Goal: Transaction & Acquisition: Purchase product/service

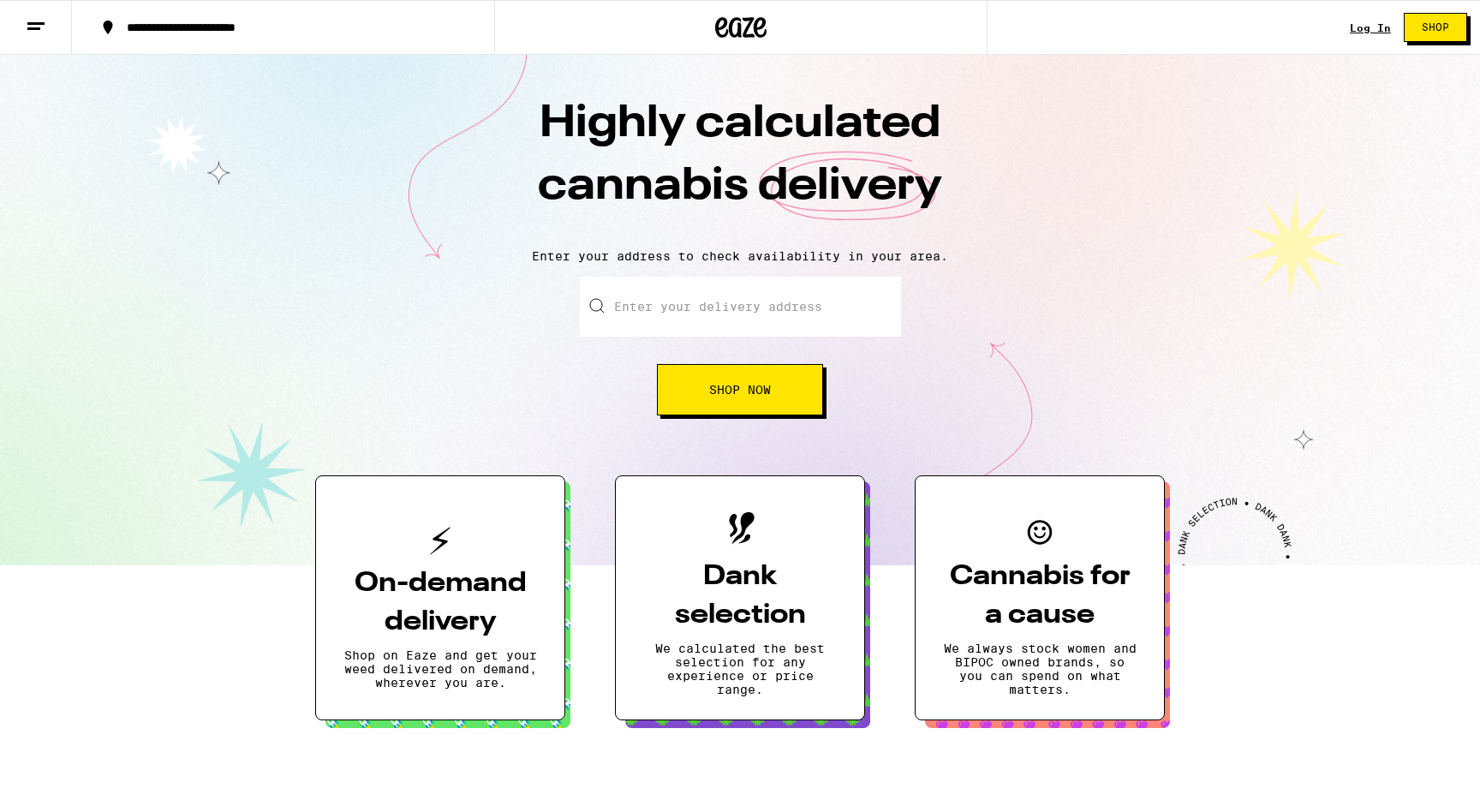
click at [1357, 28] on link "Log In" at bounding box center [1371, 28] width 41 height 11
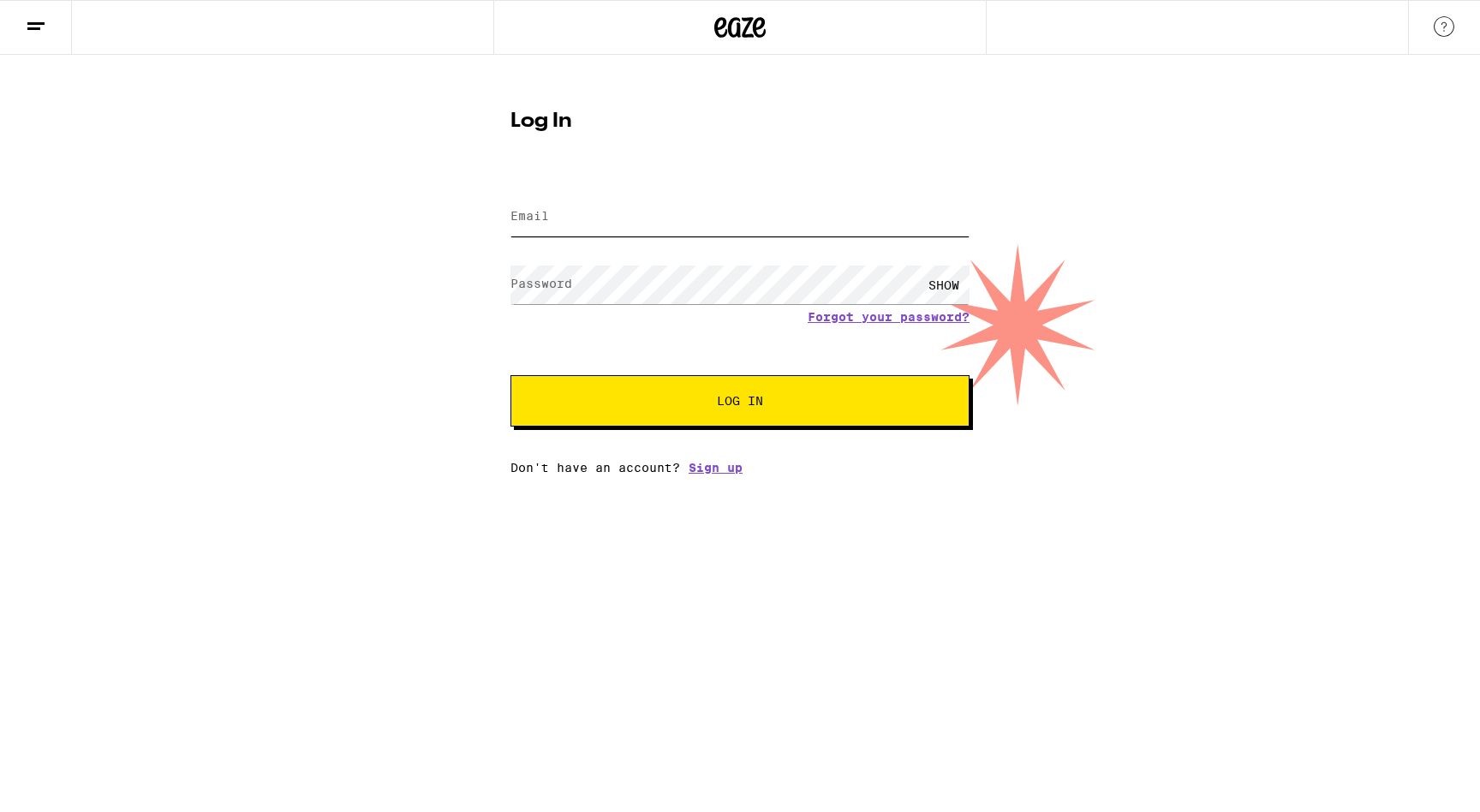
type input "[EMAIL_ADDRESS][DOMAIN_NAME]"
click at [627, 423] on button "Log In" at bounding box center [740, 400] width 459 height 51
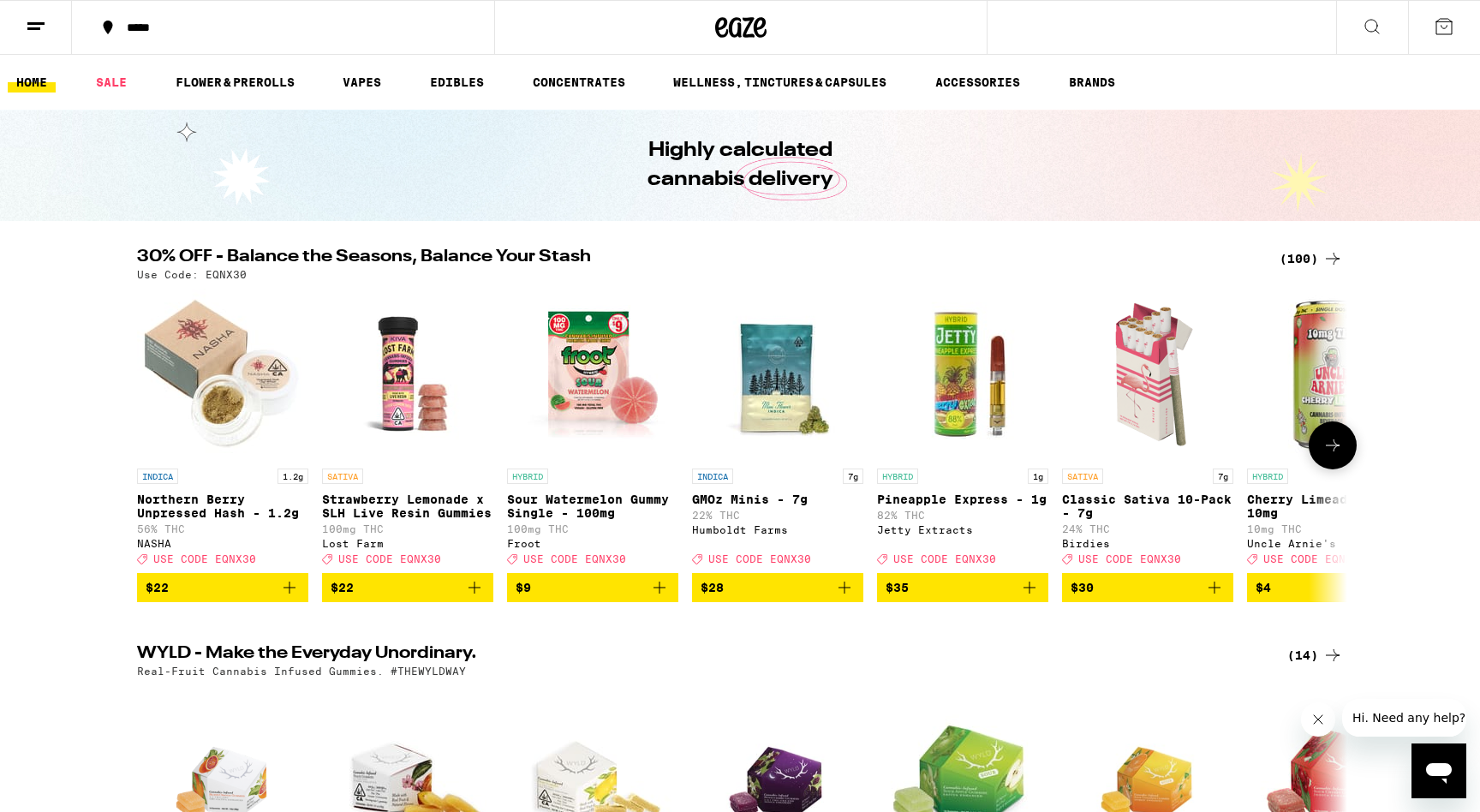
click at [1341, 455] on icon at bounding box center [1332, 444] width 21 height 21
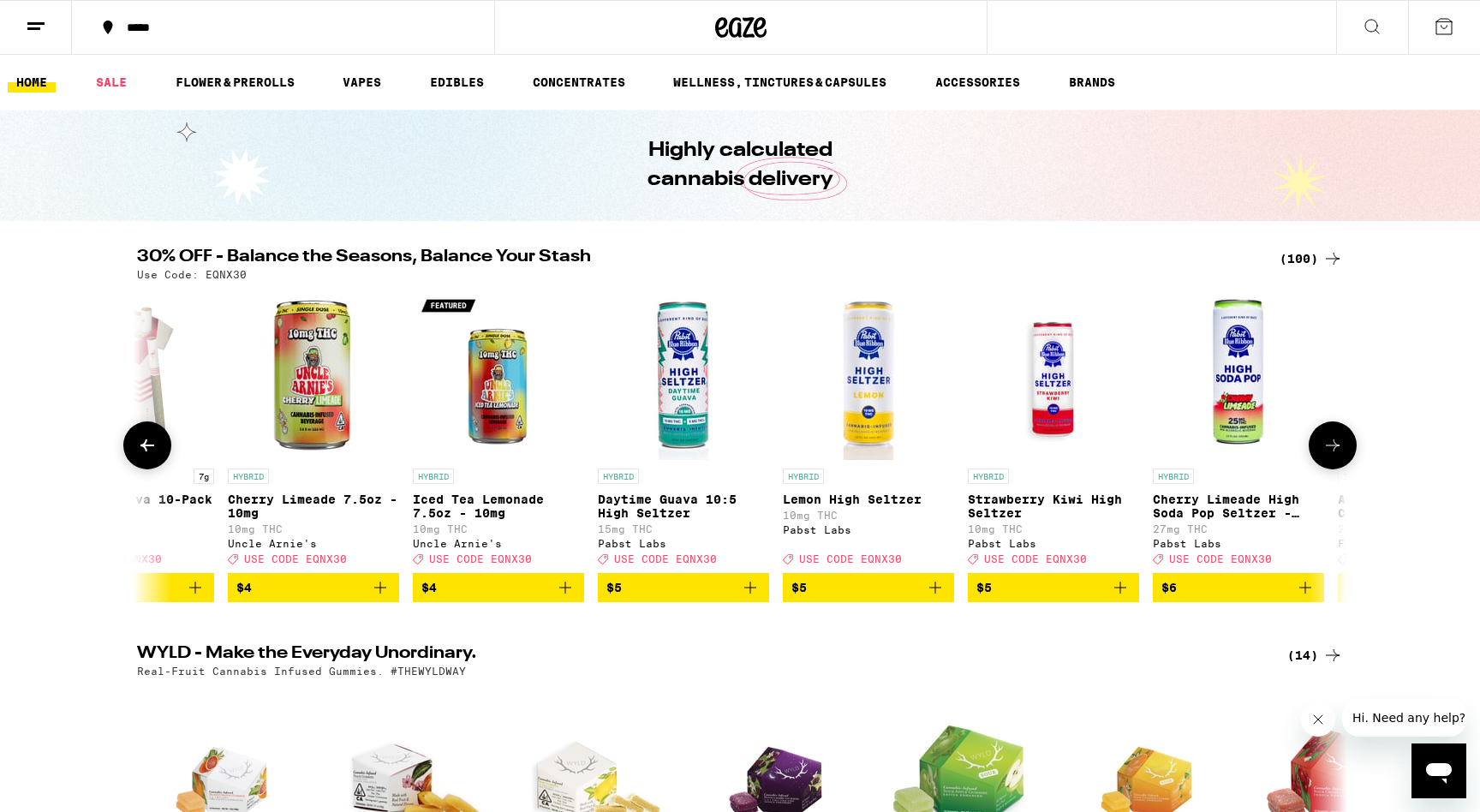
click at [1341, 455] on icon at bounding box center [1332, 444] width 21 height 21
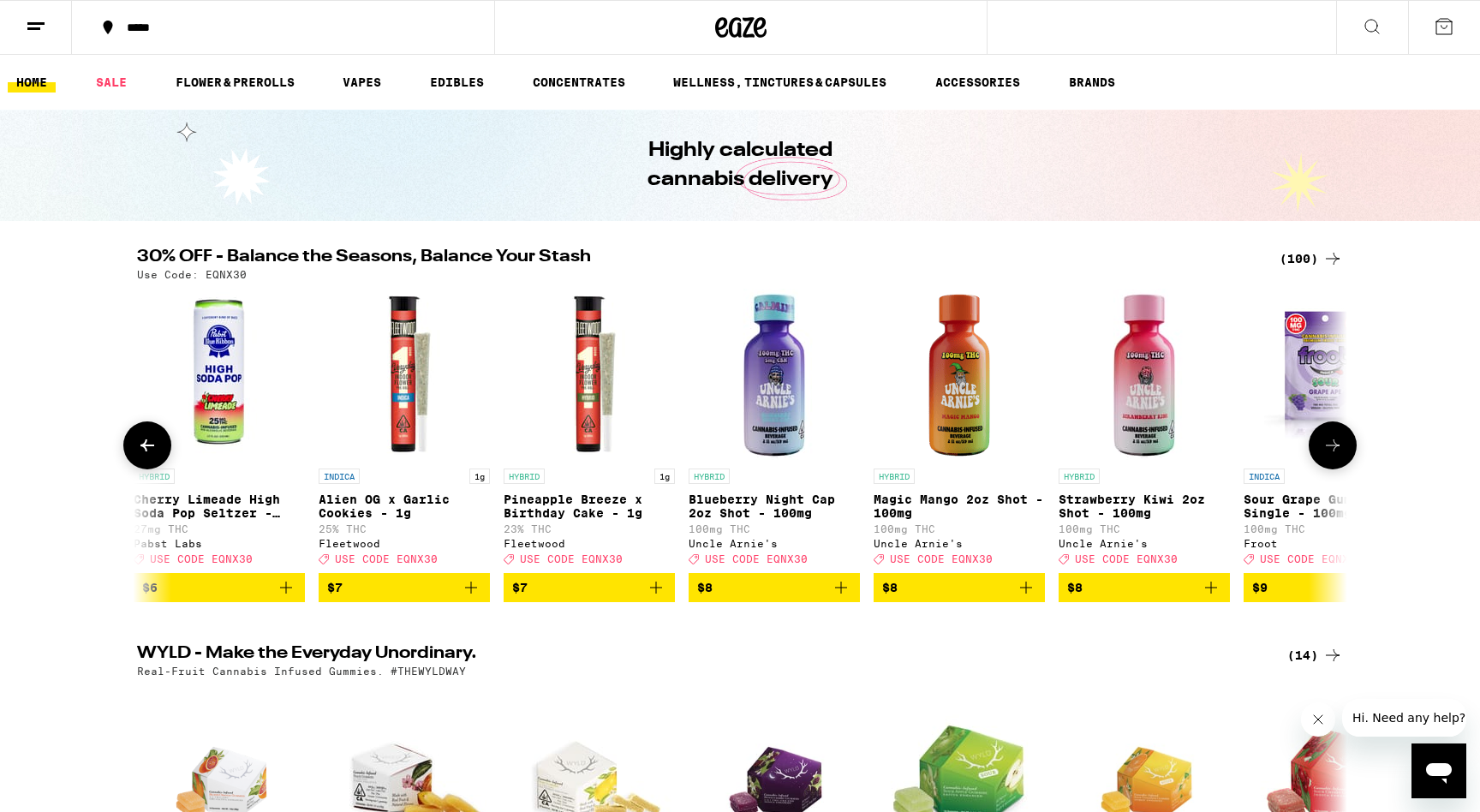
click at [1341, 455] on icon at bounding box center [1332, 444] width 21 height 21
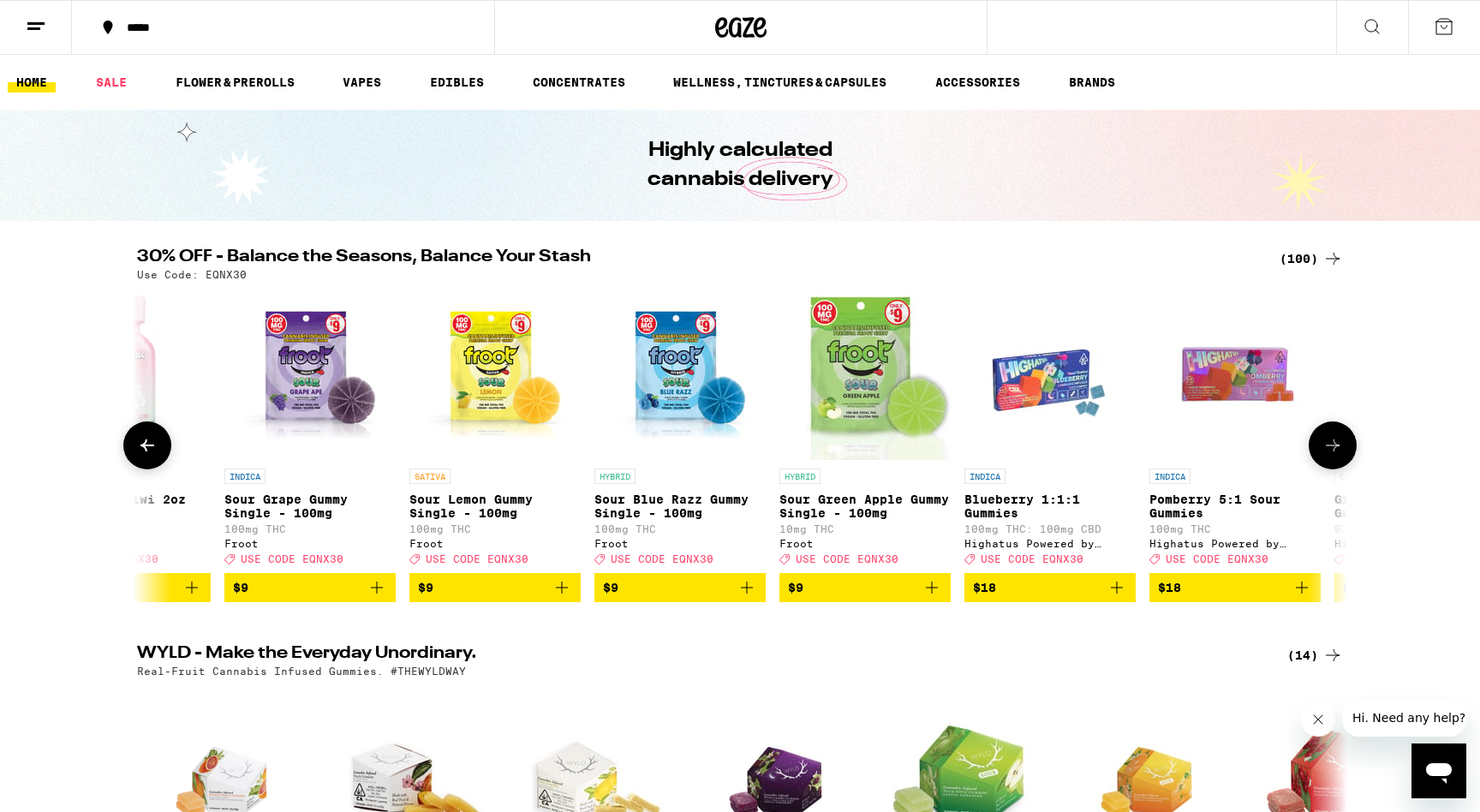
click at [1341, 455] on icon at bounding box center [1332, 444] width 21 height 21
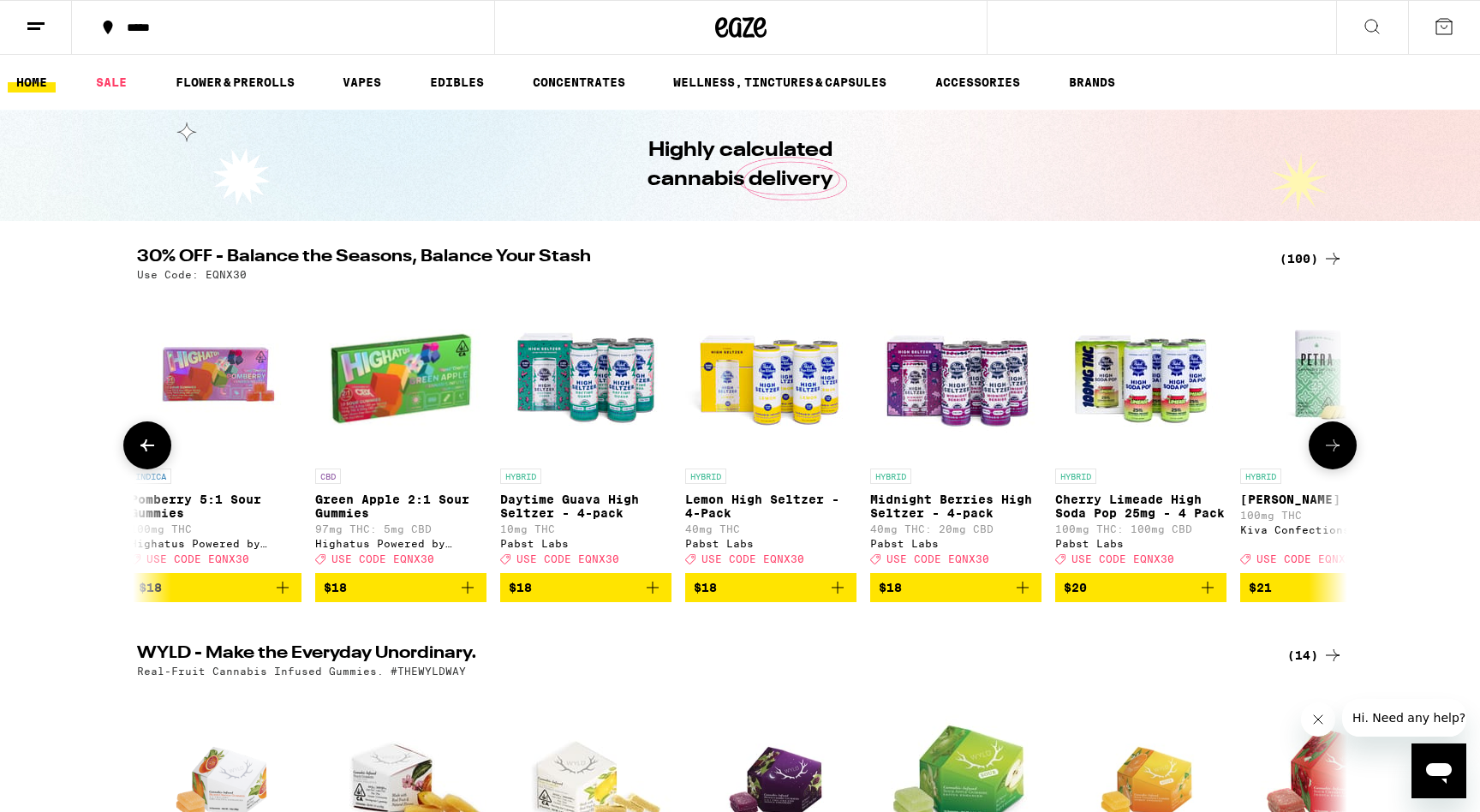
click at [1341, 455] on icon at bounding box center [1332, 444] width 21 height 21
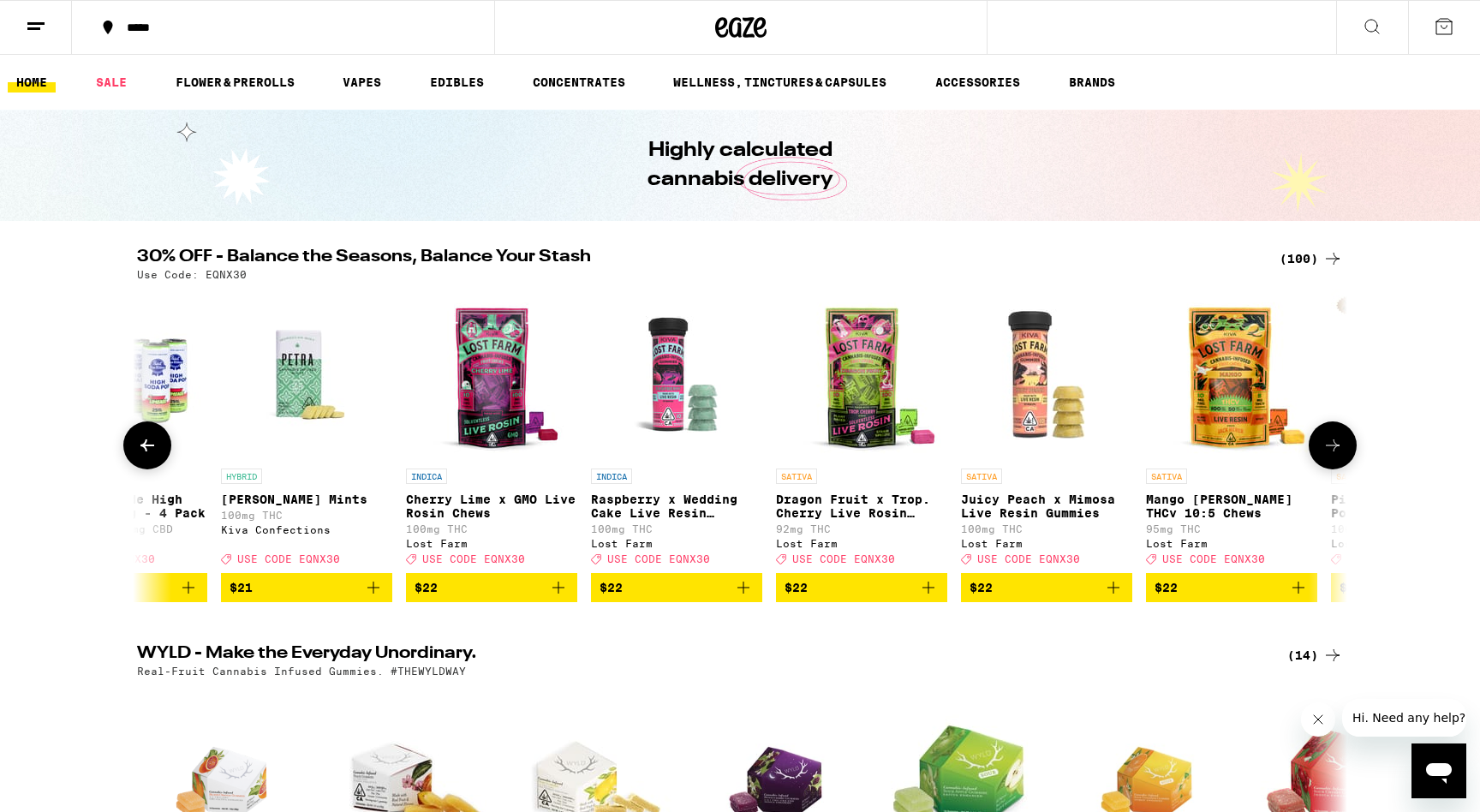
click at [1341, 455] on icon at bounding box center [1332, 444] width 21 height 21
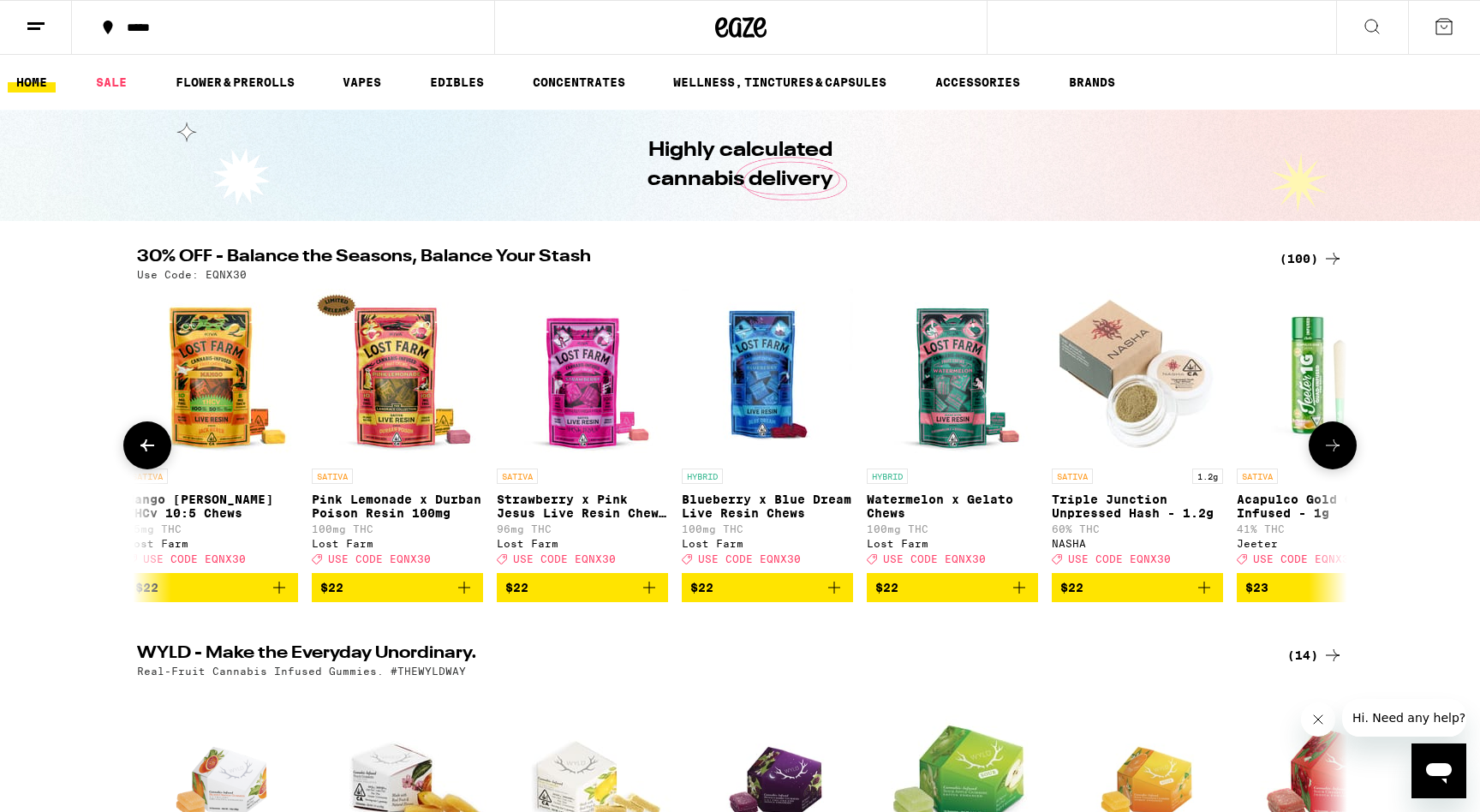
click at [1341, 455] on icon at bounding box center [1332, 444] width 21 height 21
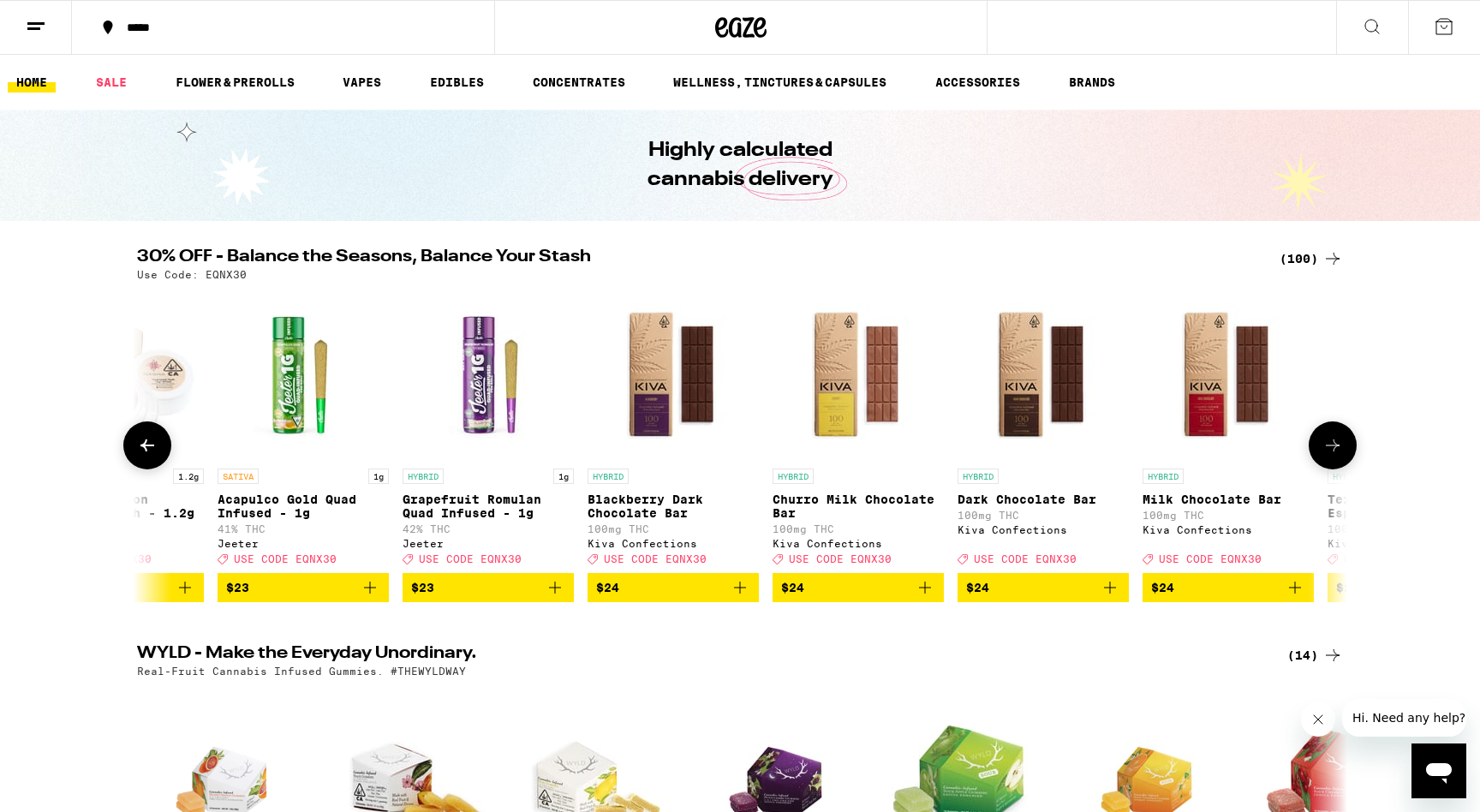
click at [1341, 455] on icon at bounding box center [1332, 444] width 21 height 21
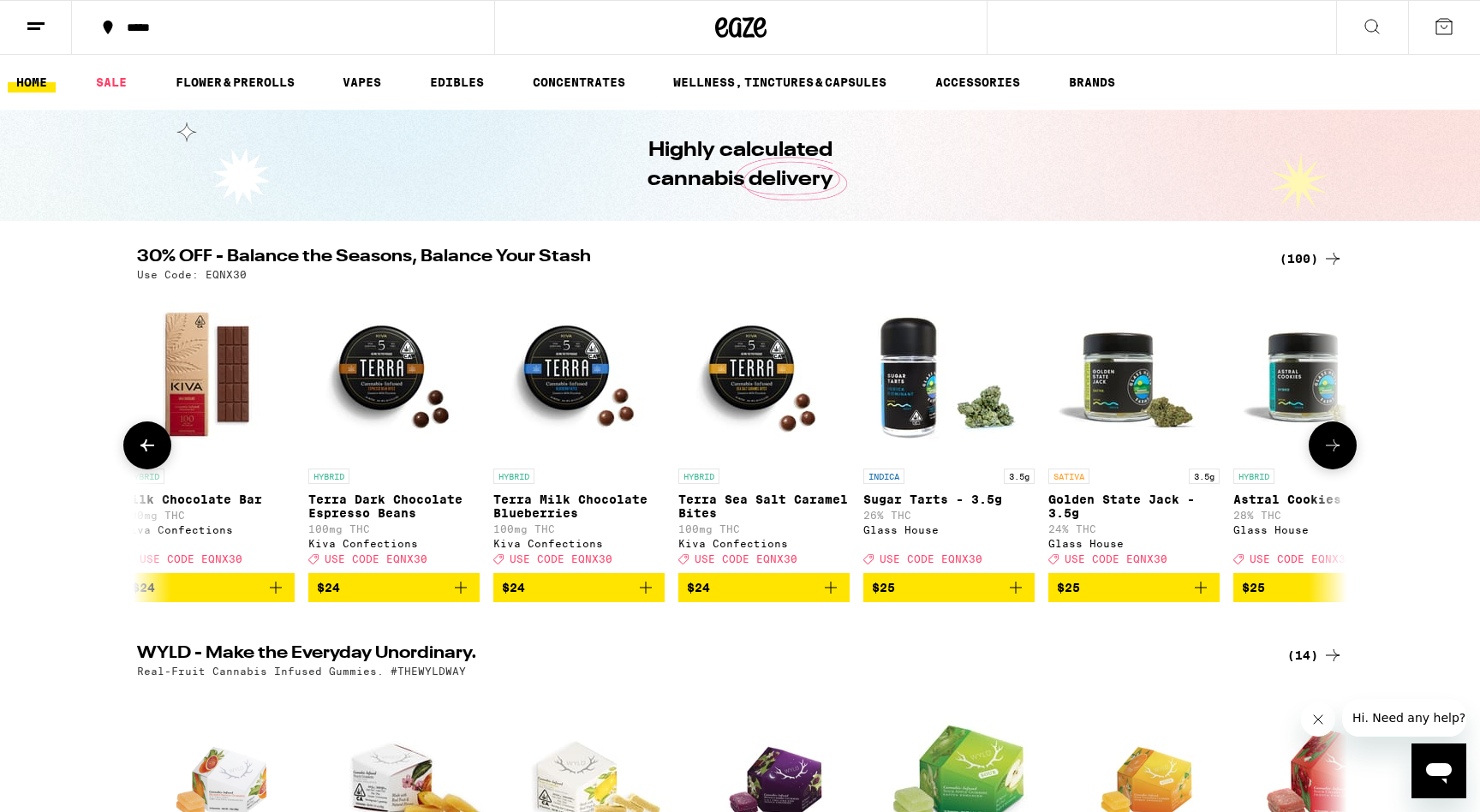
click at [1341, 455] on icon at bounding box center [1332, 444] width 21 height 21
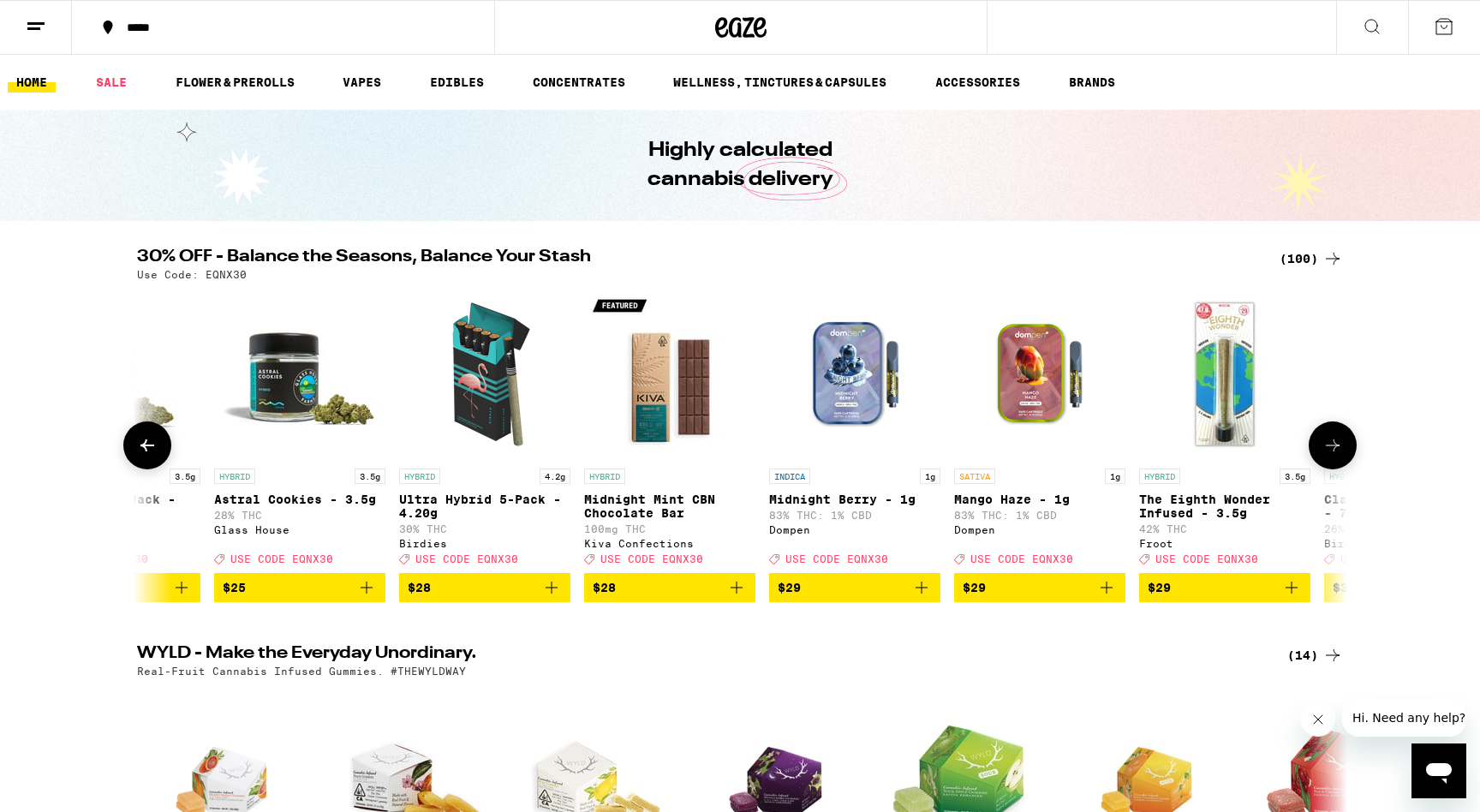
click at [1341, 455] on icon at bounding box center [1332, 444] width 21 height 21
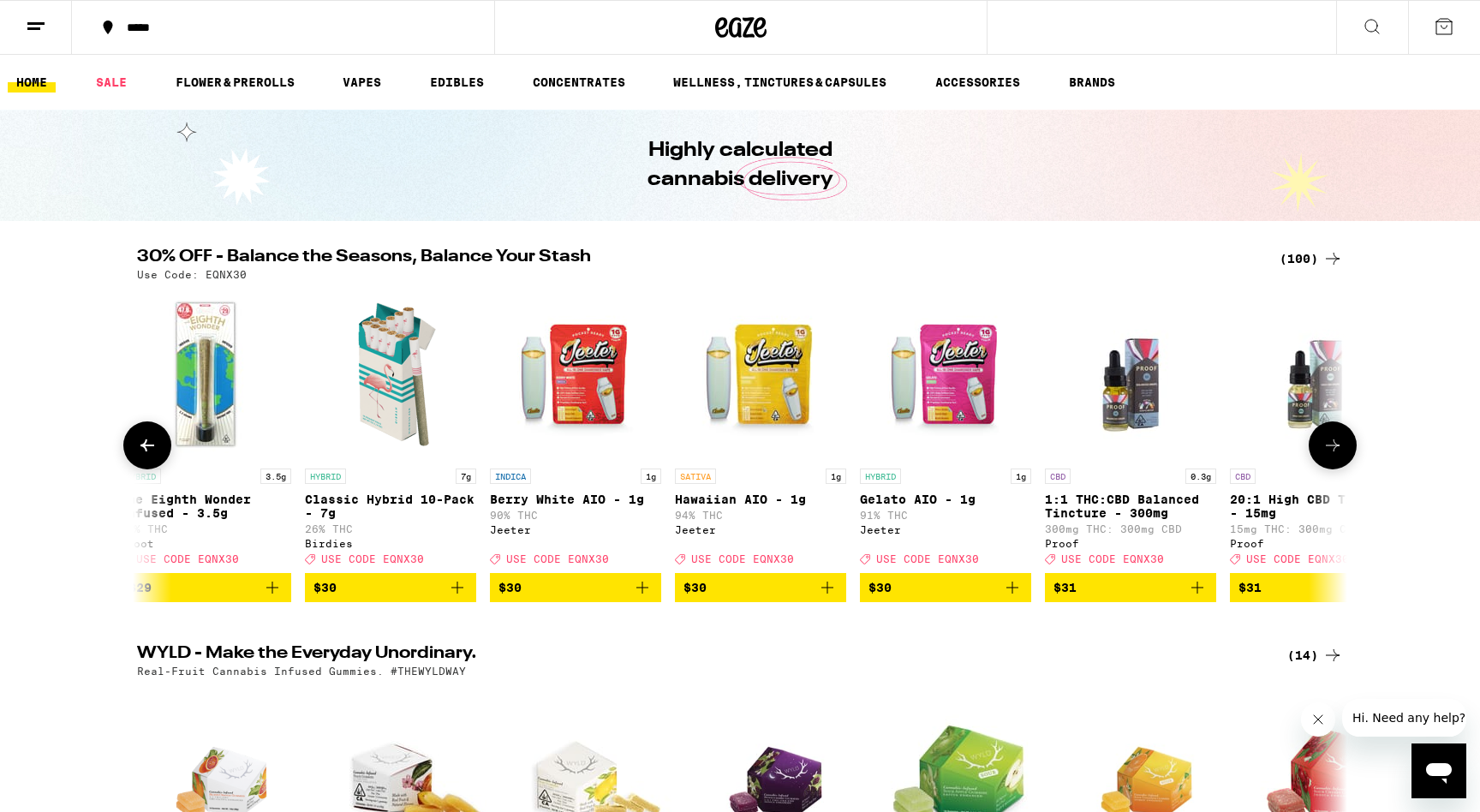
click at [1341, 455] on icon at bounding box center [1332, 444] width 21 height 21
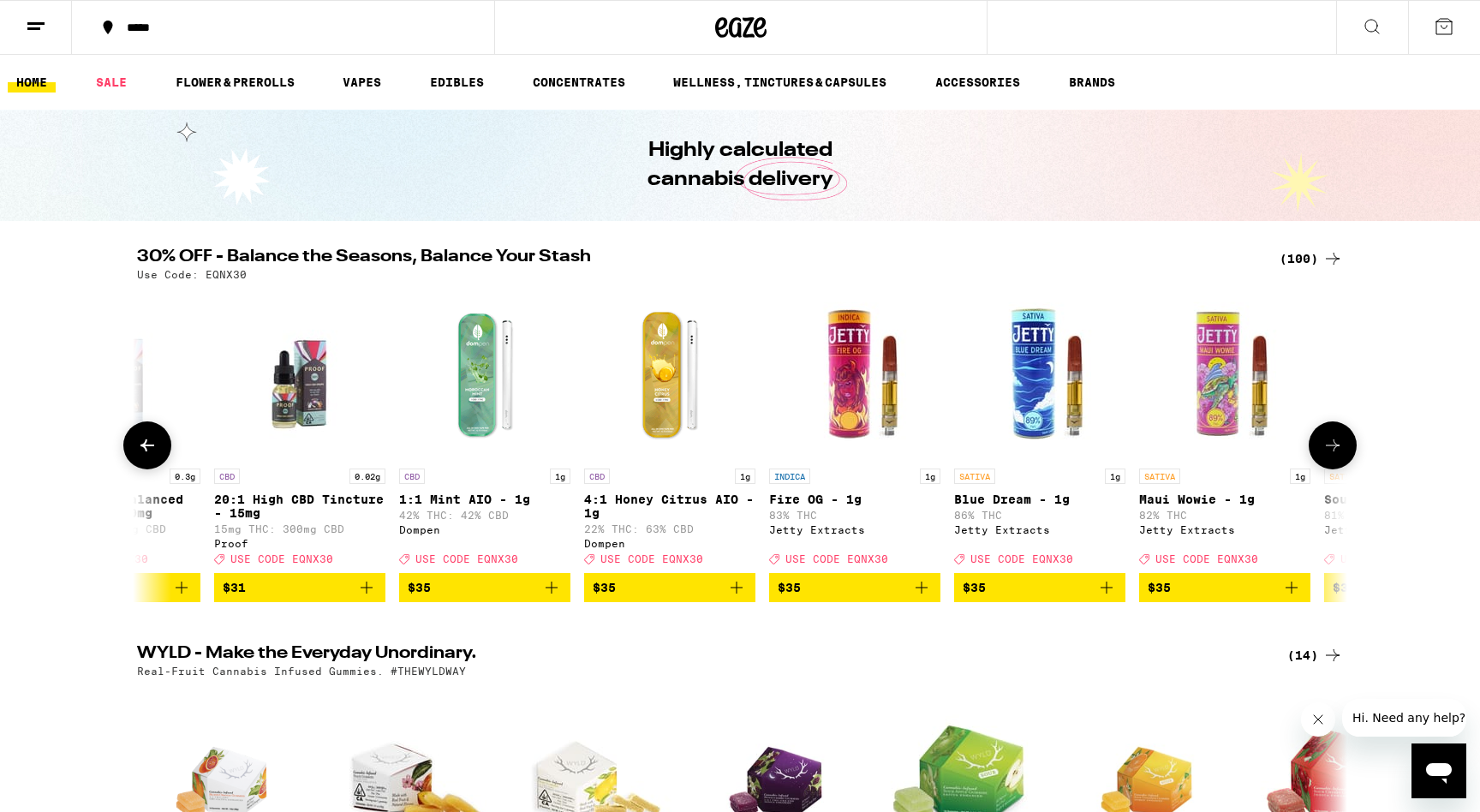
scroll to position [0, 11212]
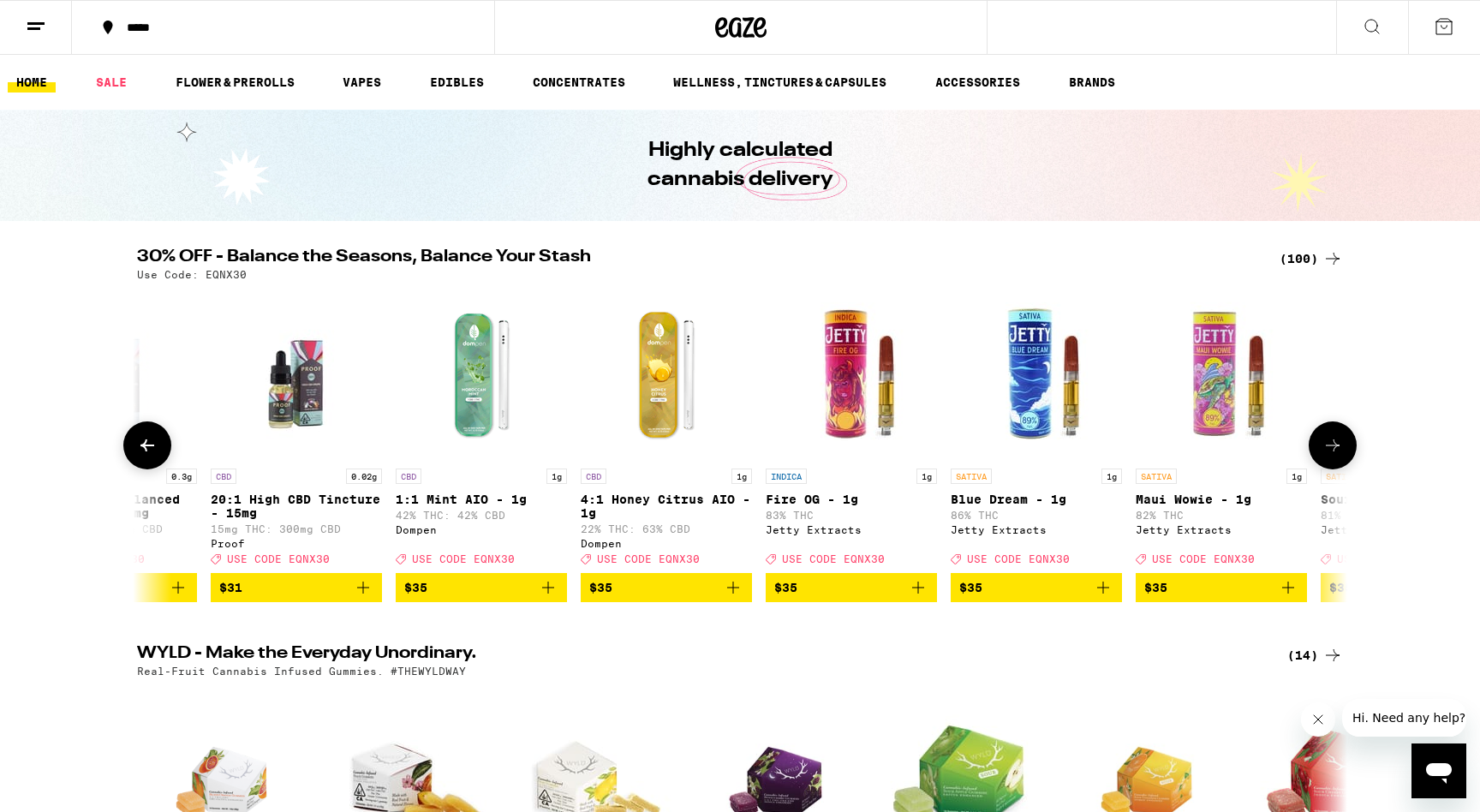
click at [149, 441] on button at bounding box center [147, 444] width 48 height 48
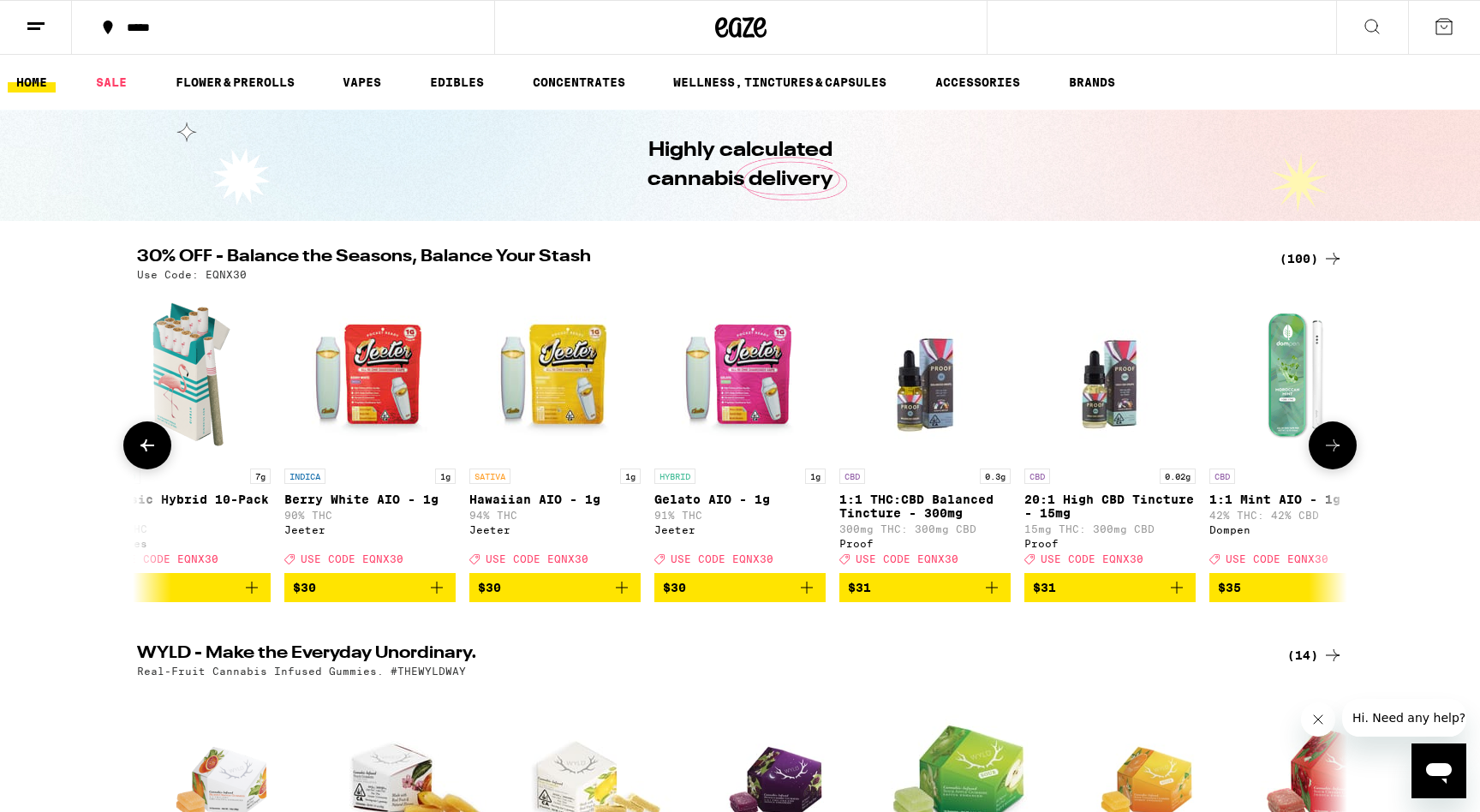
scroll to position [0, 10192]
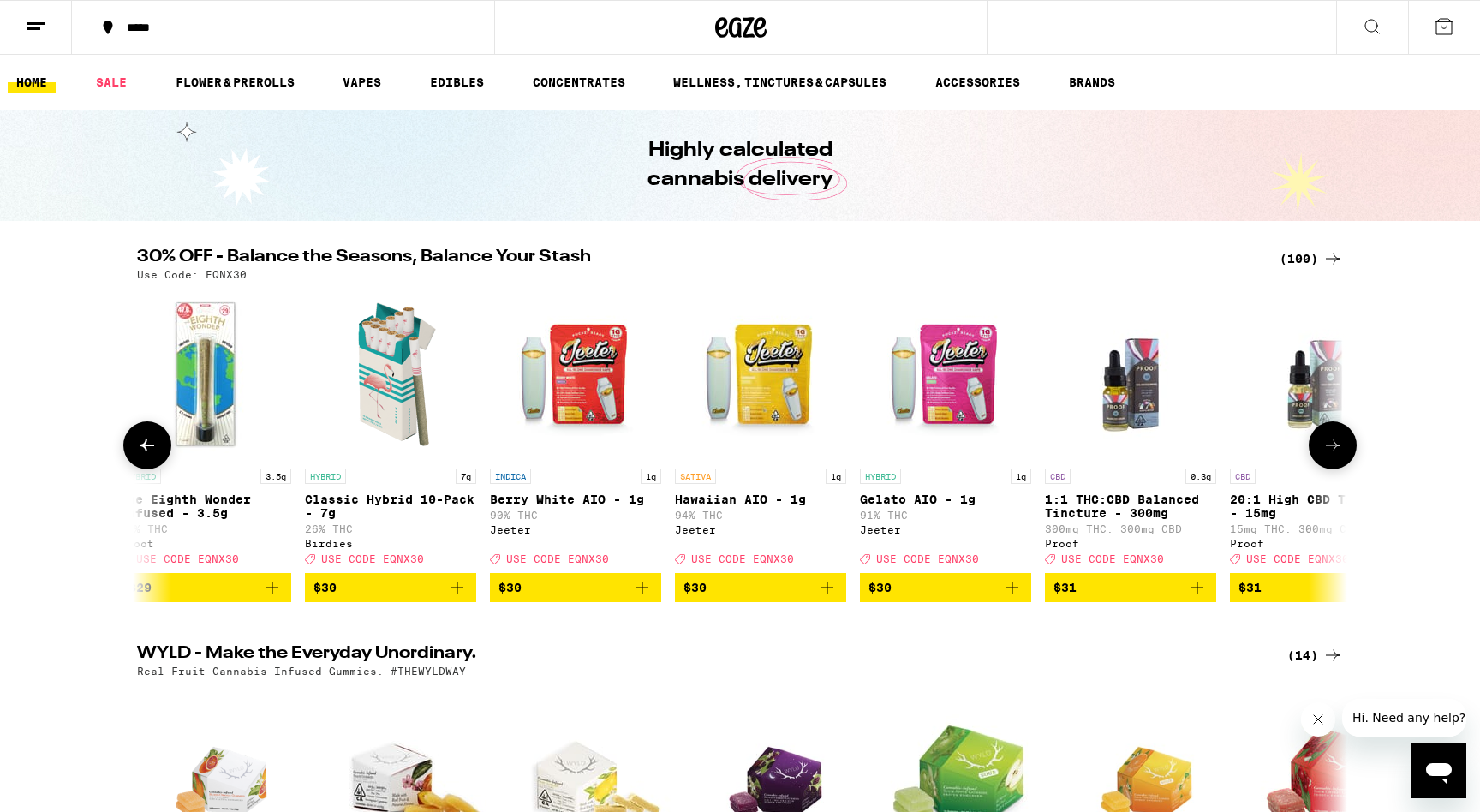
click at [149, 441] on button at bounding box center [147, 444] width 48 height 48
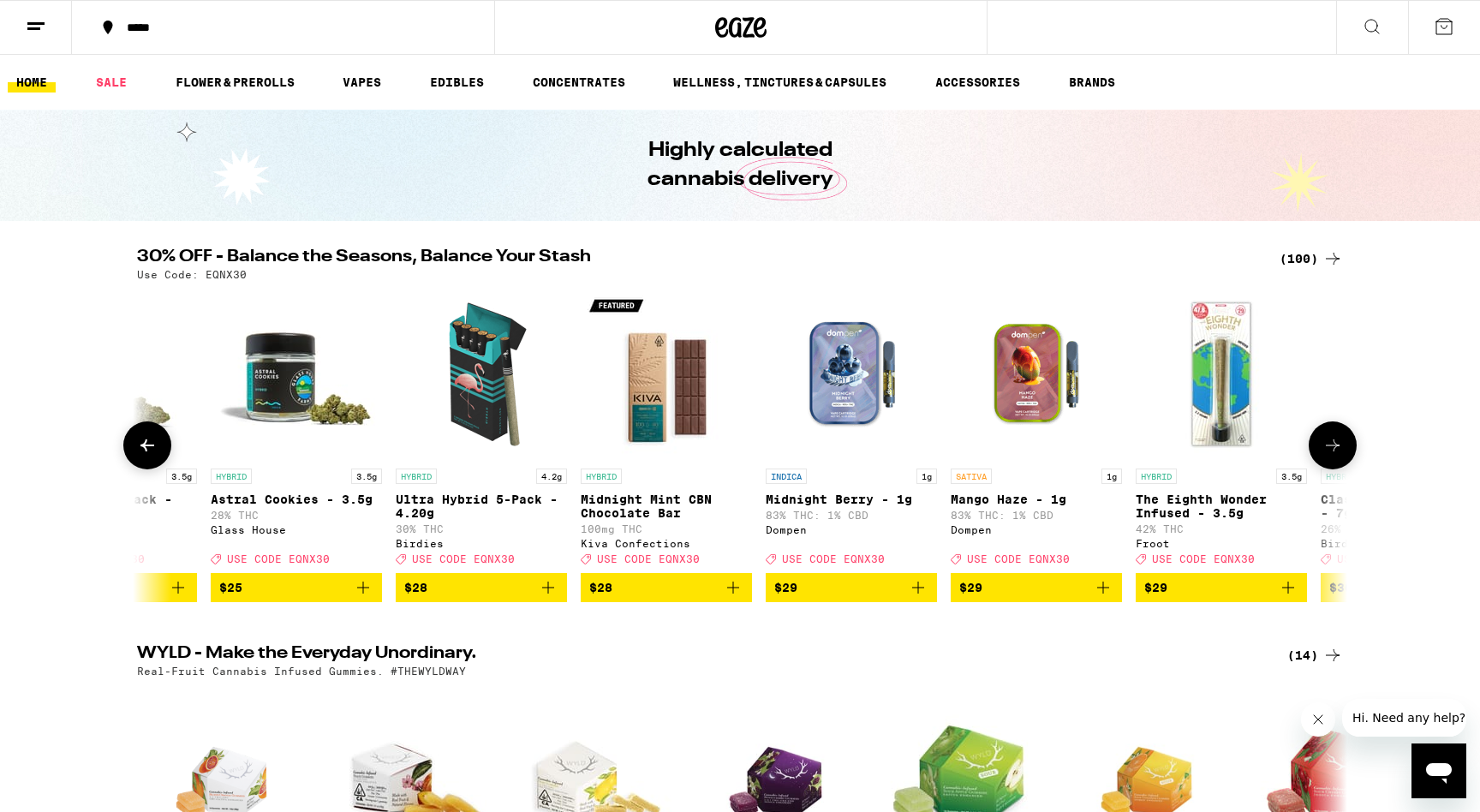
scroll to position [0, 9173]
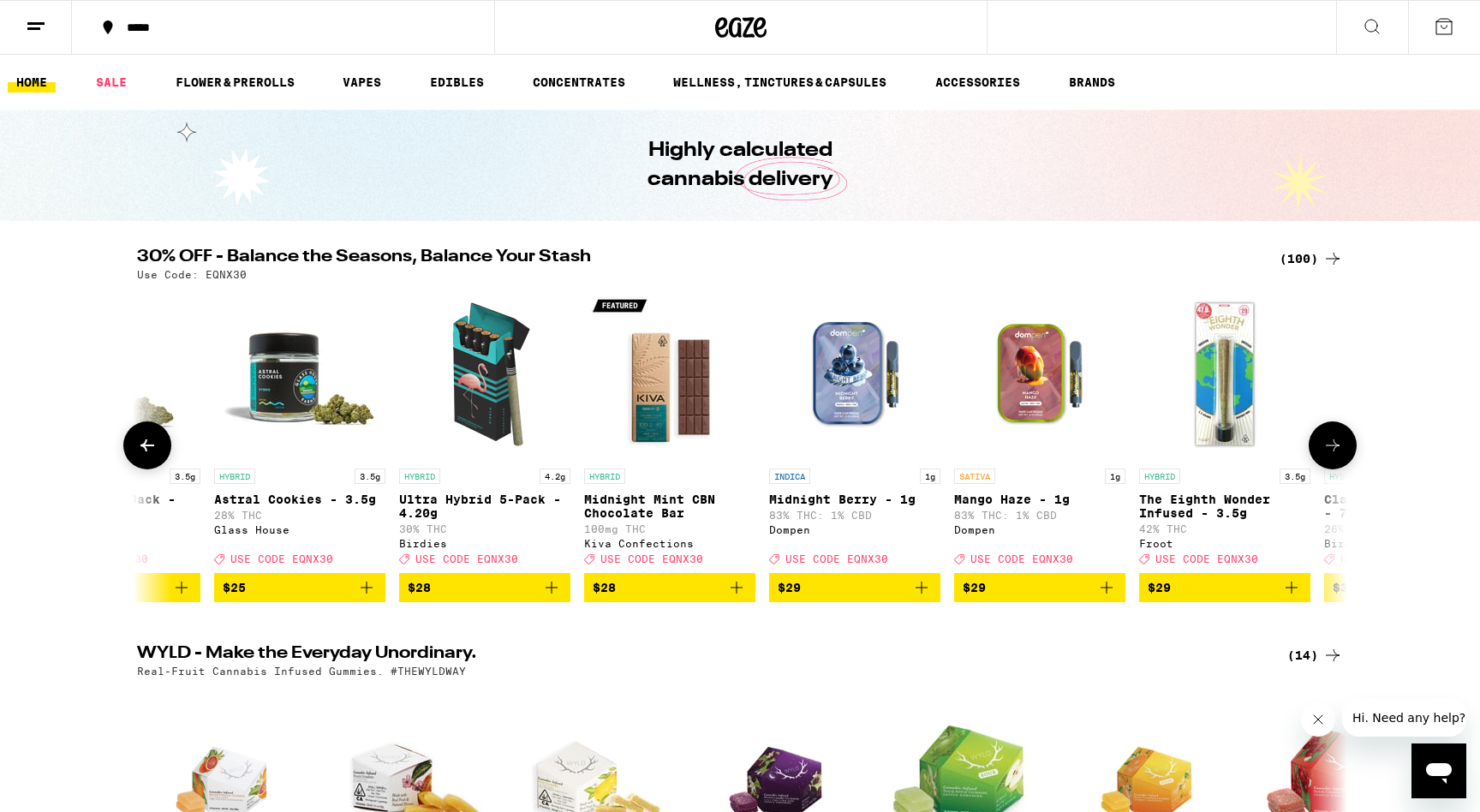
click at [1343, 454] on button at bounding box center [1332, 444] width 48 height 48
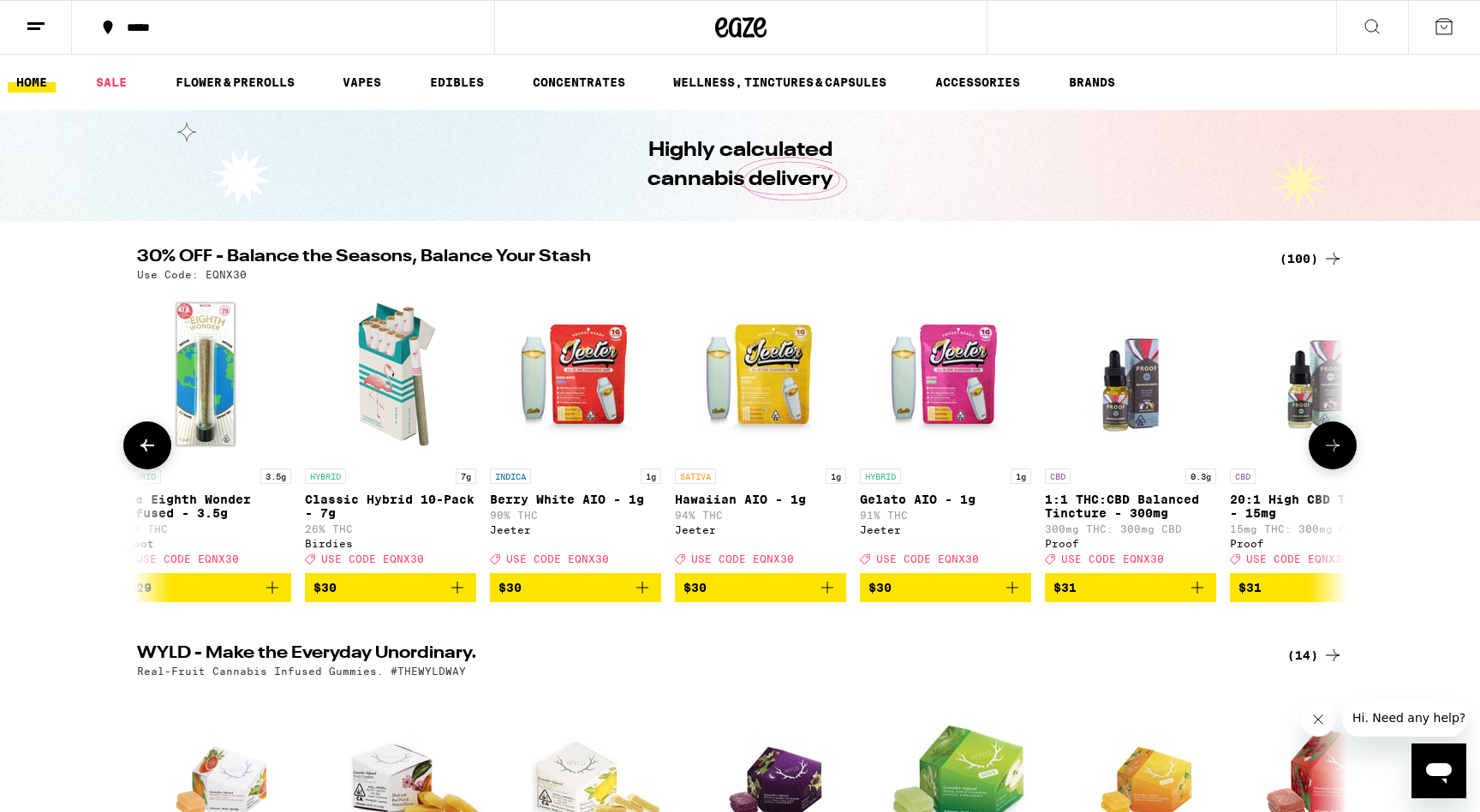
click at [1343, 454] on button at bounding box center [1332, 444] width 48 height 48
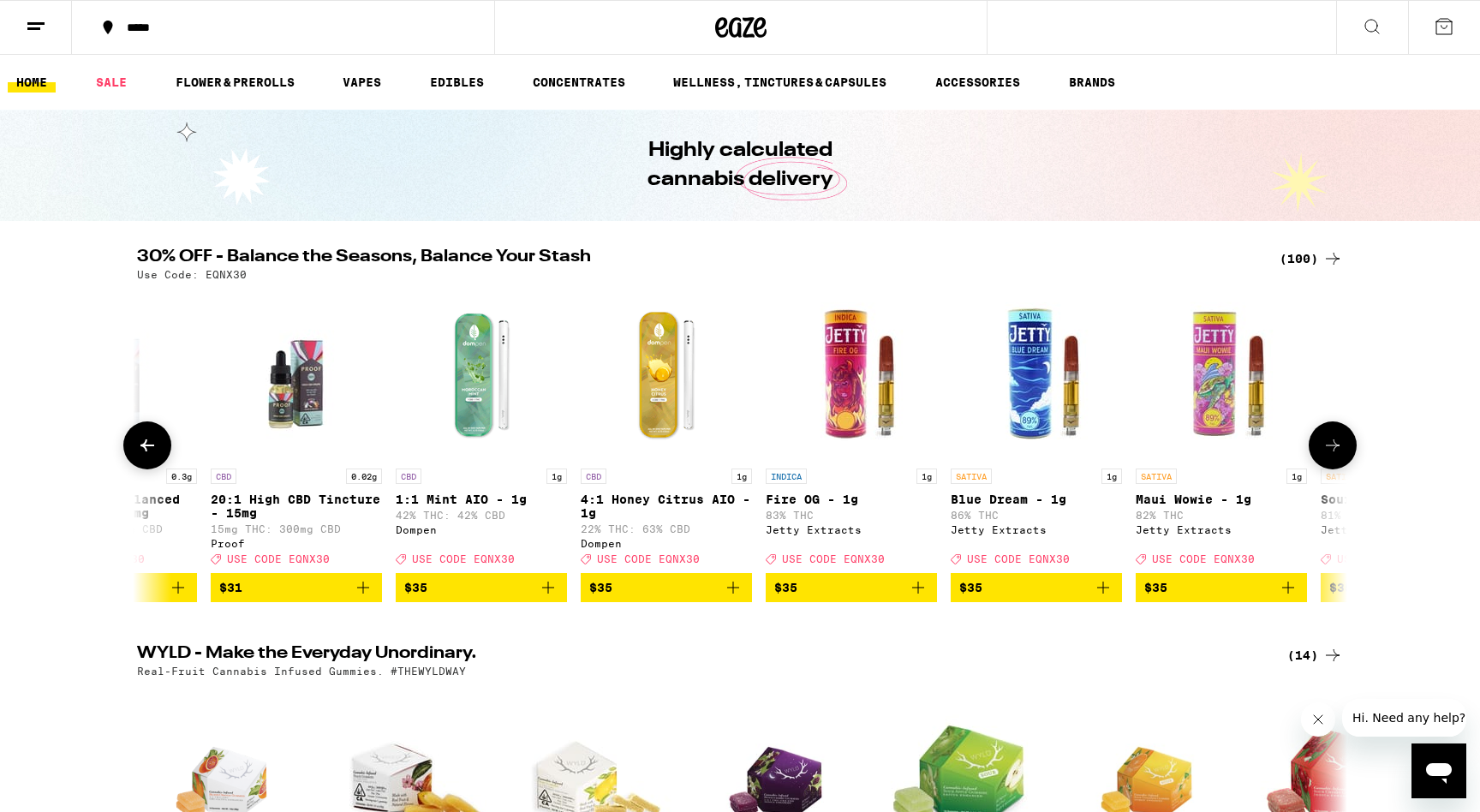
click at [1343, 454] on button at bounding box center [1332, 444] width 48 height 48
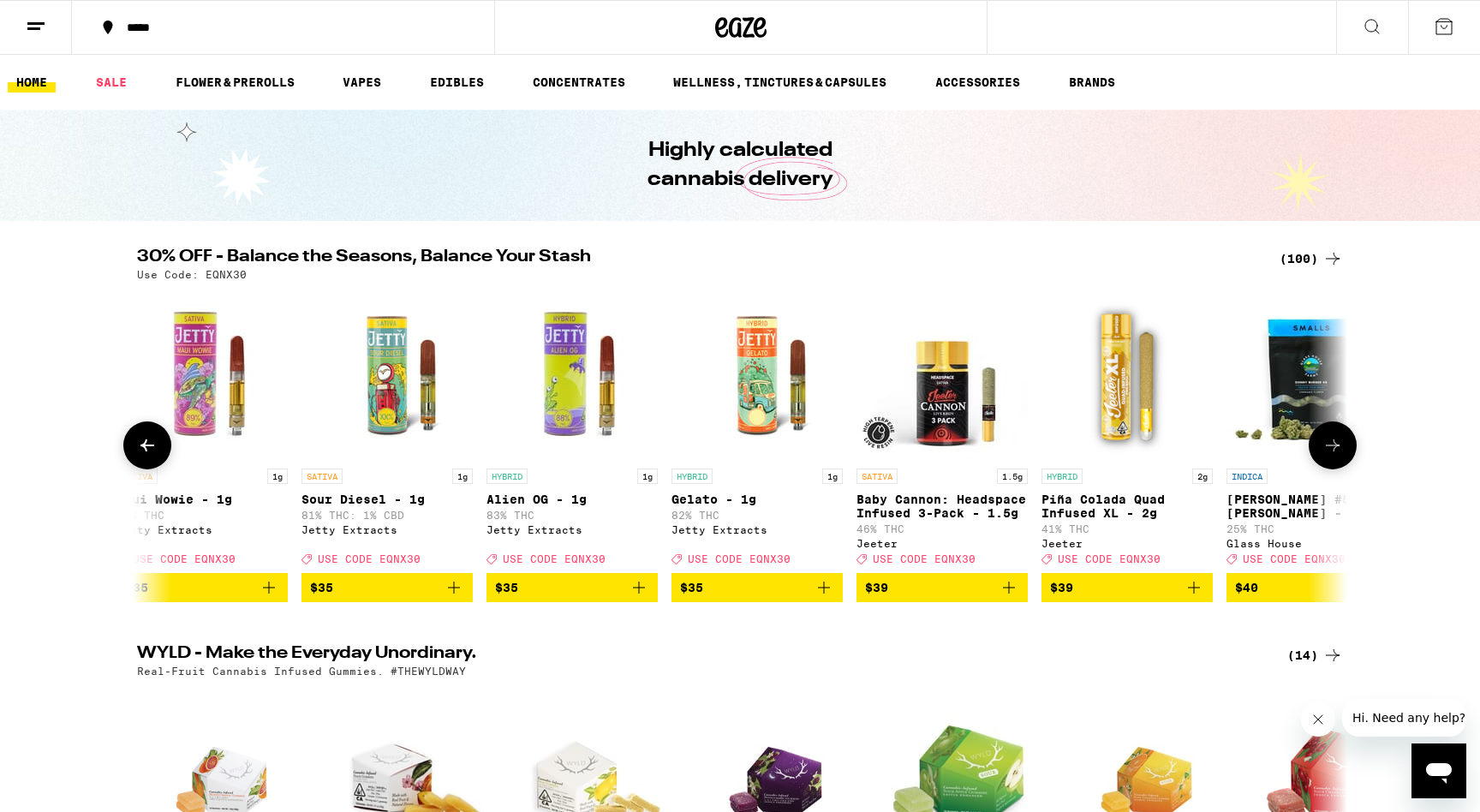
click at [1343, 454] on button at bounding box center [1332, 444] width 48 height 48
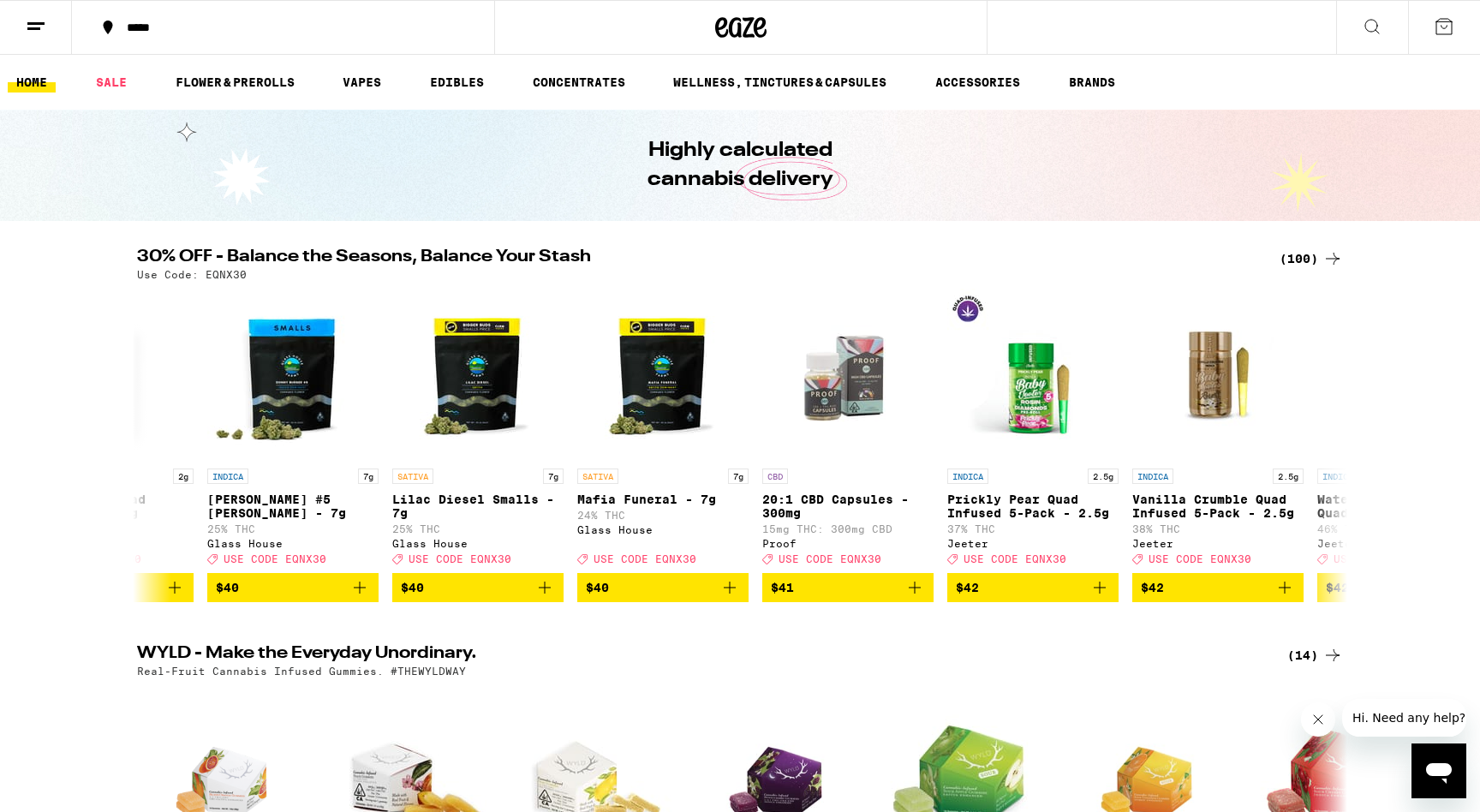
click at [1304, 257] on div "(100)" at bounding box center [1311, 258] width 63 height 21
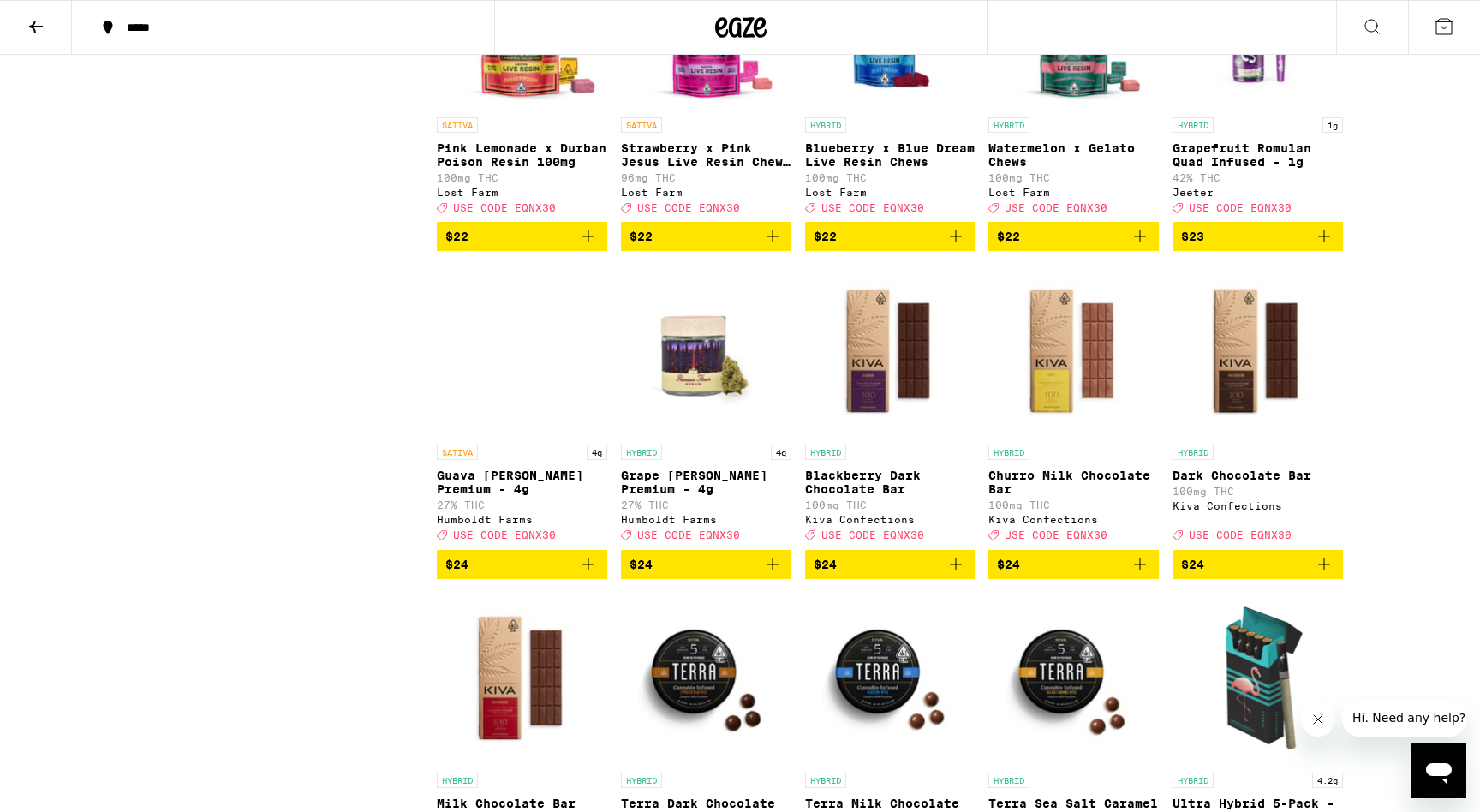
scroll to position [1833, 0]
